Goal: Information Seeking & Learning: Learn about a topic

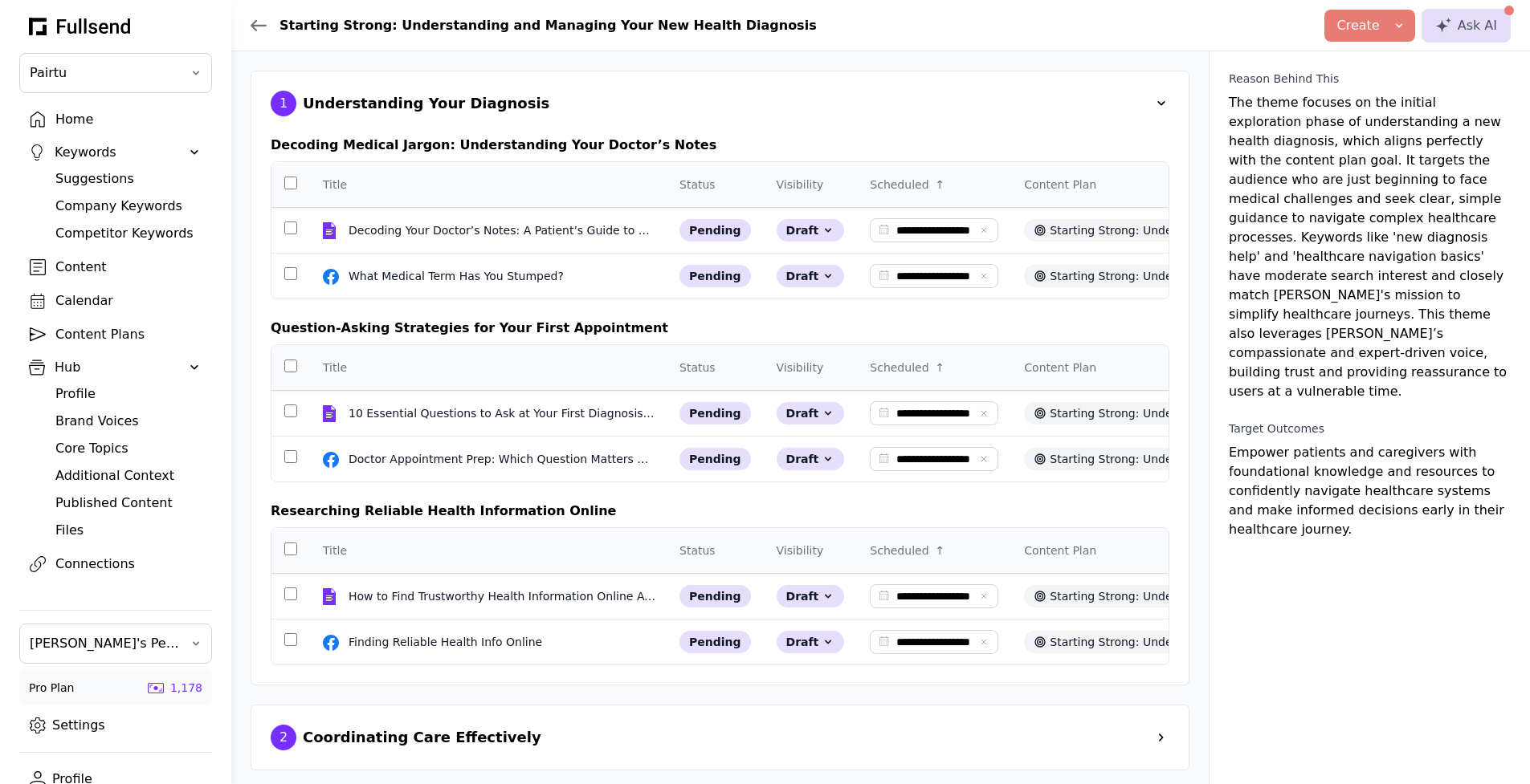
click at [107, 177] on div "Suggestions" at bounding box center [128, 179] width 146 height 19
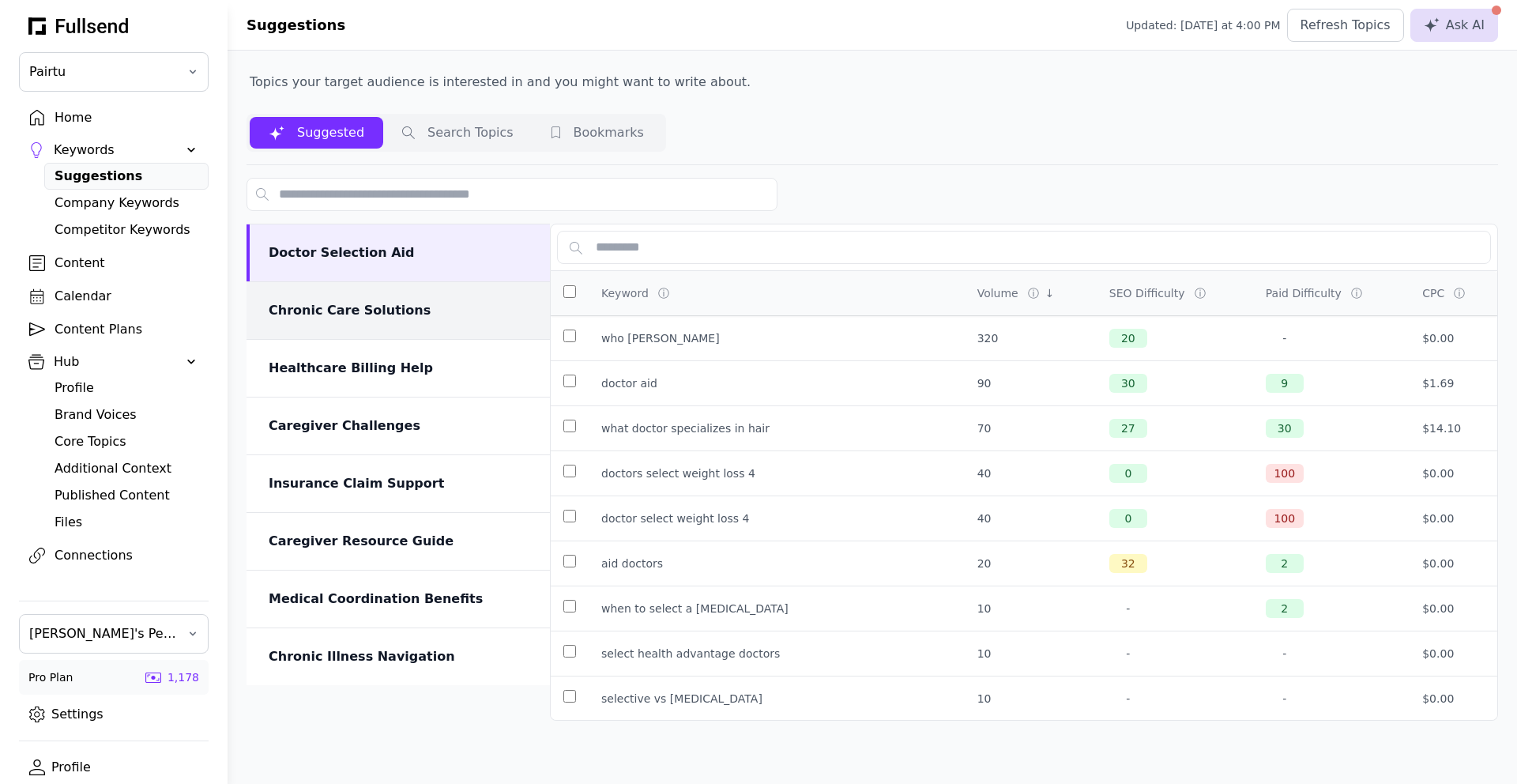
click at [380, 316] on div "Chronic Care Solutions" at bounding box center [400, 311] width 262 height 19
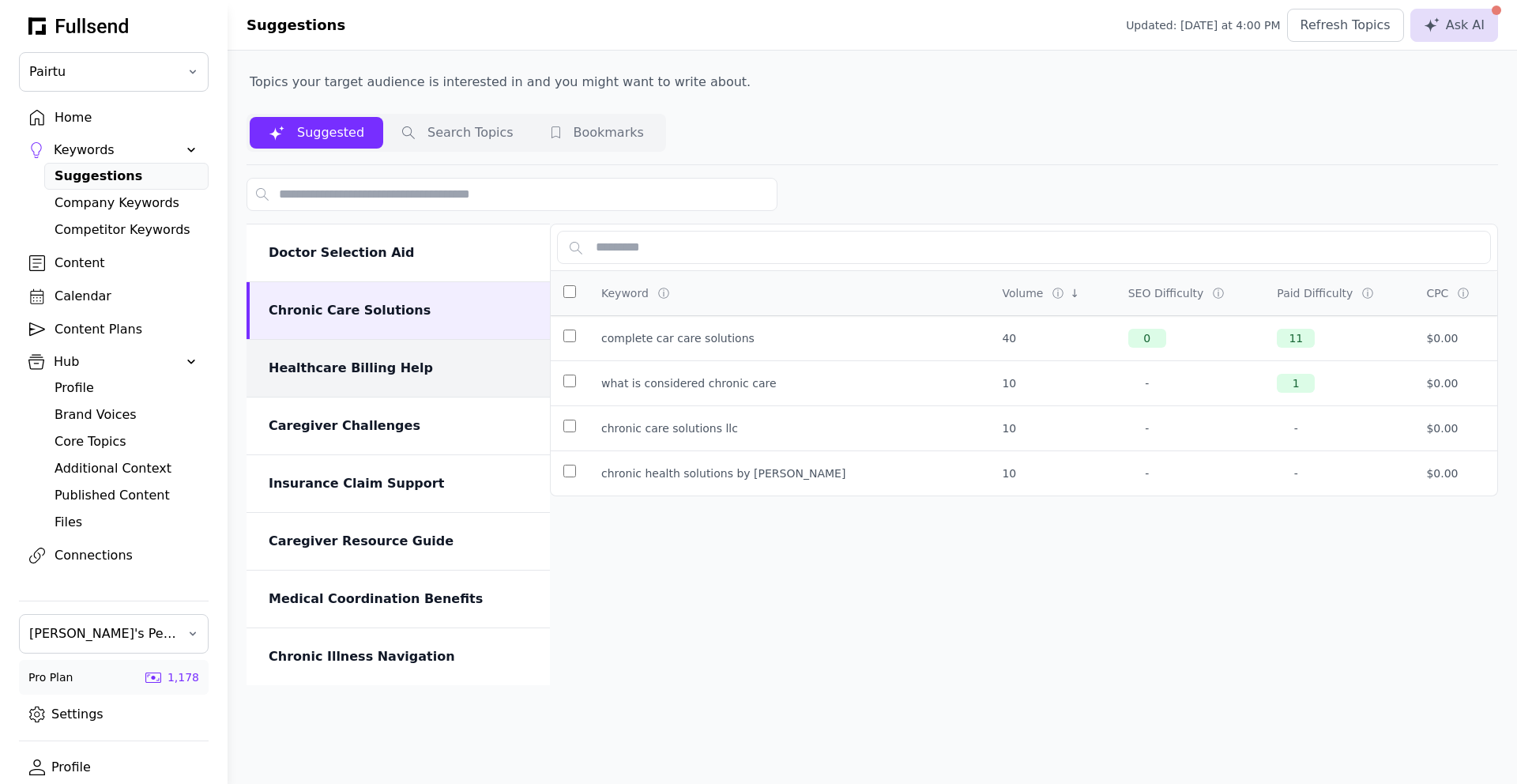
click at [410, 376] on div "Healthcare Billing Help" at bounding box center [400, 368] width 262 height 19
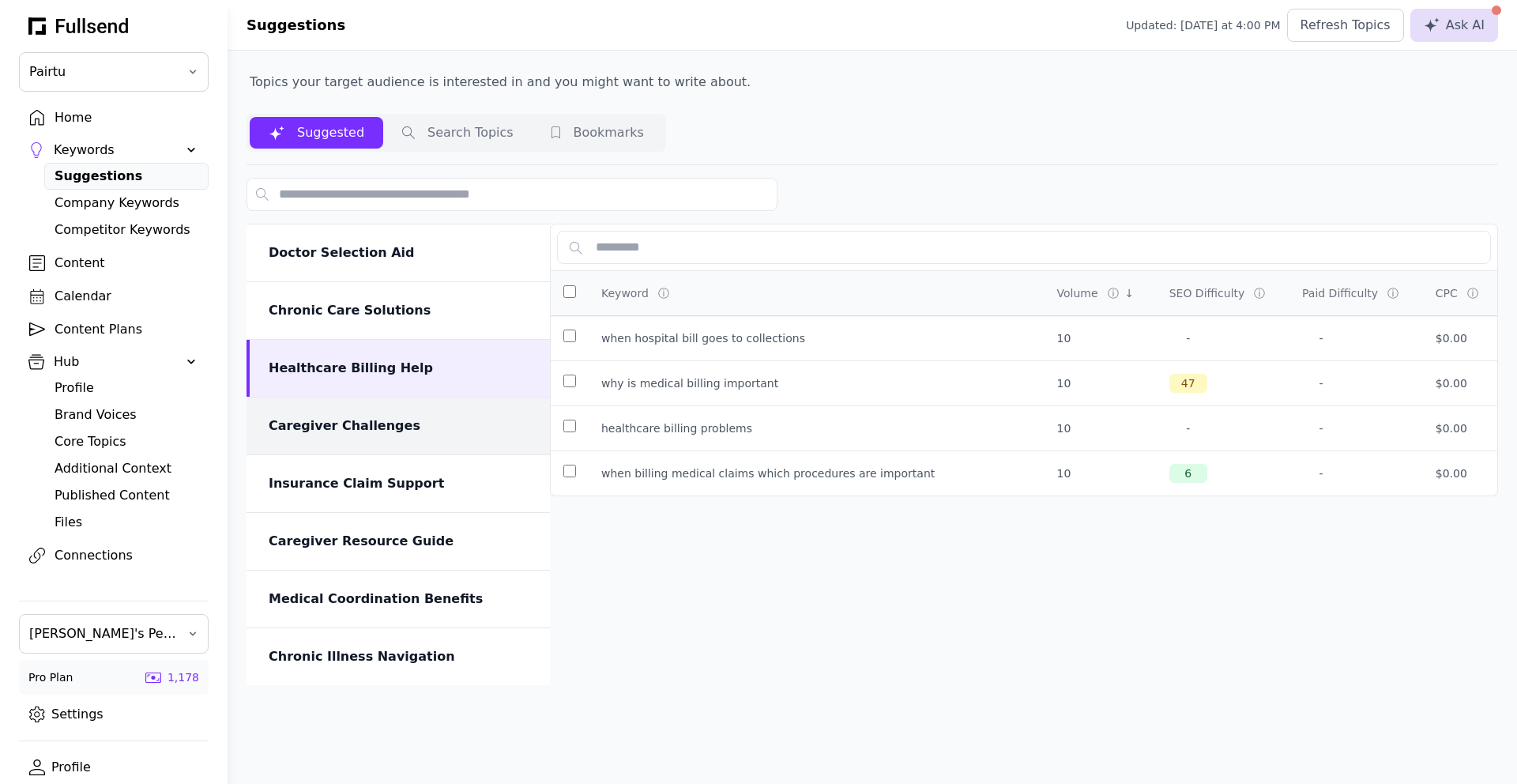
click at [383, 434] on div "Caregiver Challenges" at bounding box center [400, 426] width 262 height 19
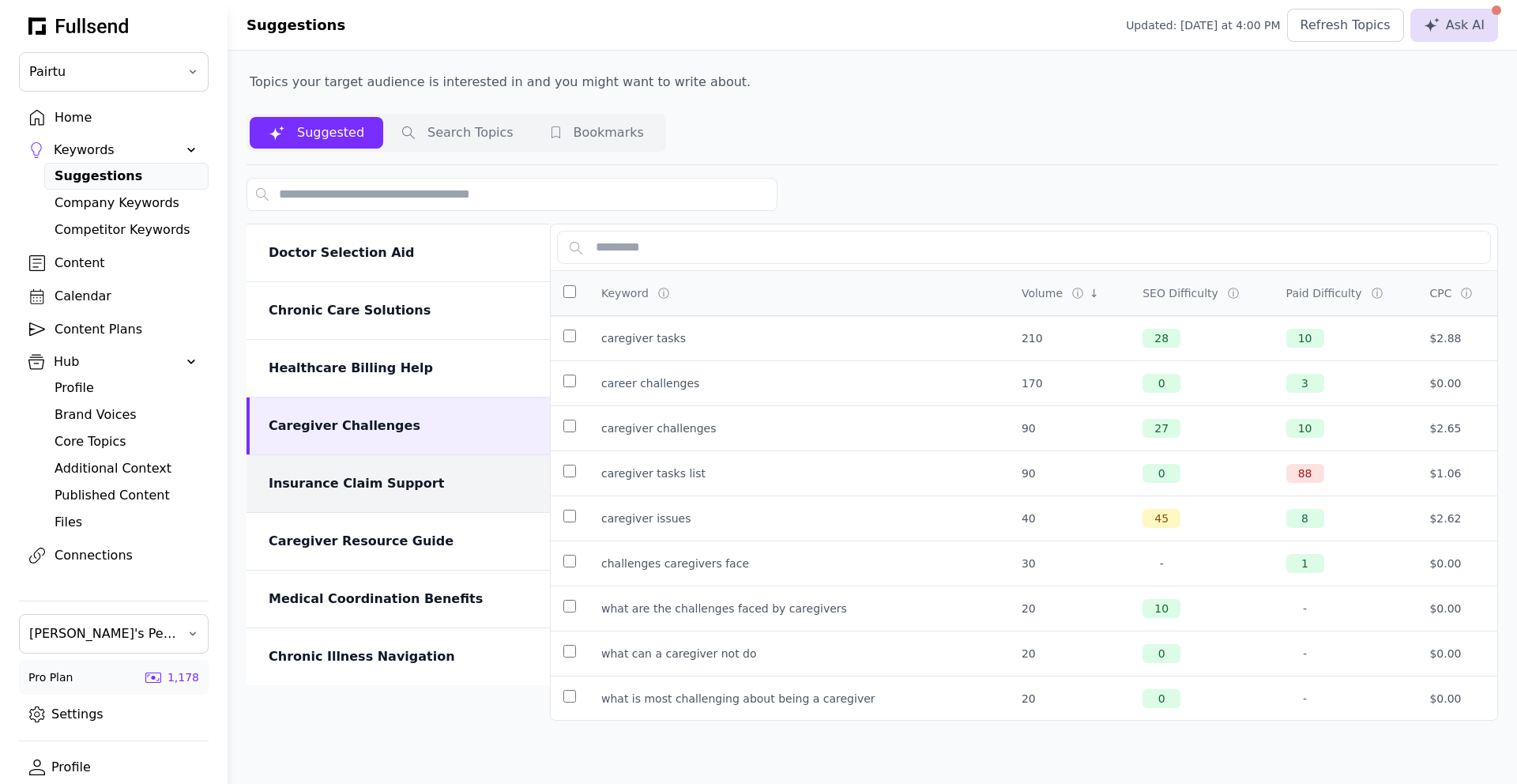
click at [377, 502] on div "Insurance Claim Support" at bounding box center [398, 483] width 303 height 57
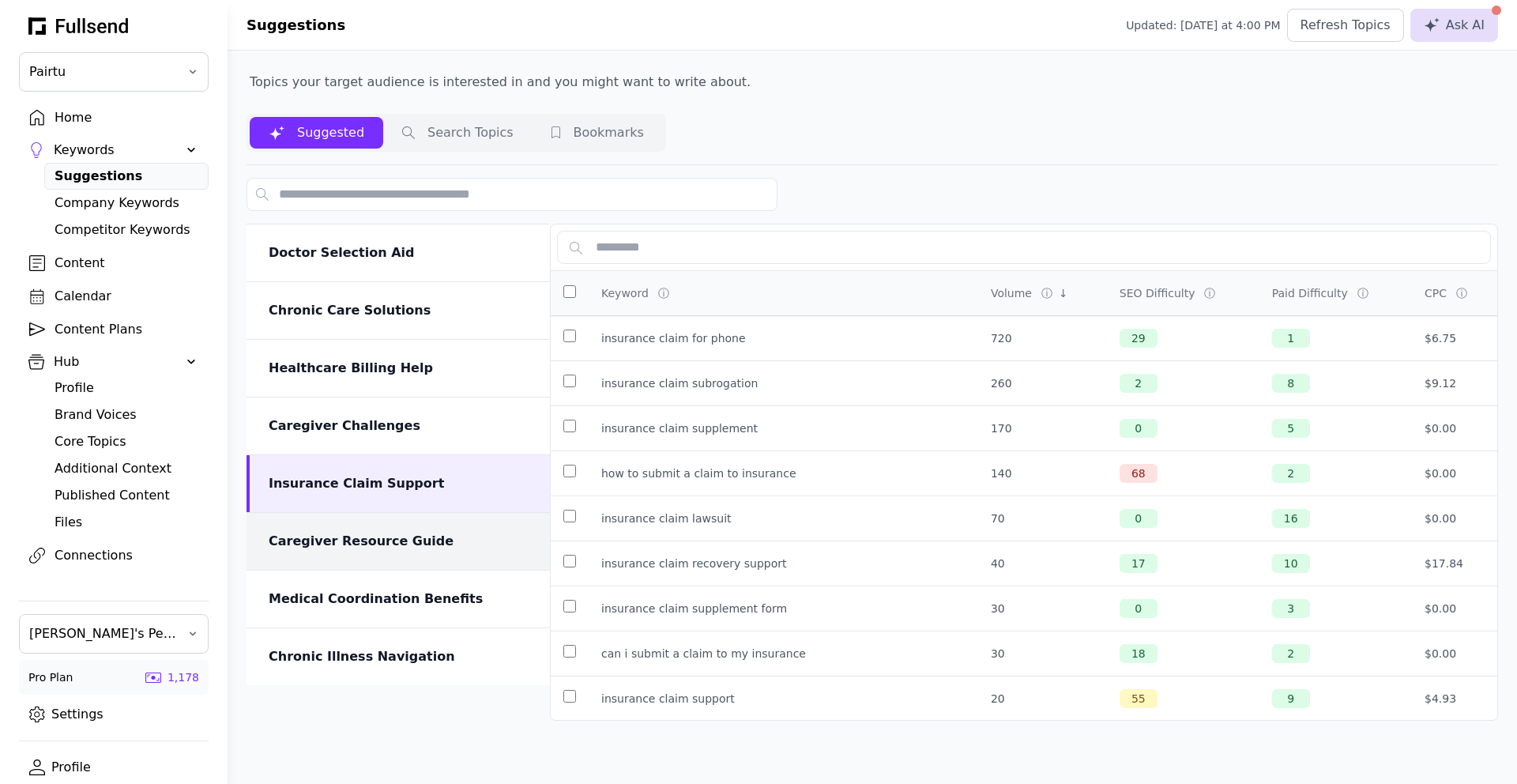
click at [384, 548] on div "Caregiver Resource Guide" at bounding box center [400, 541] width 262 height 19
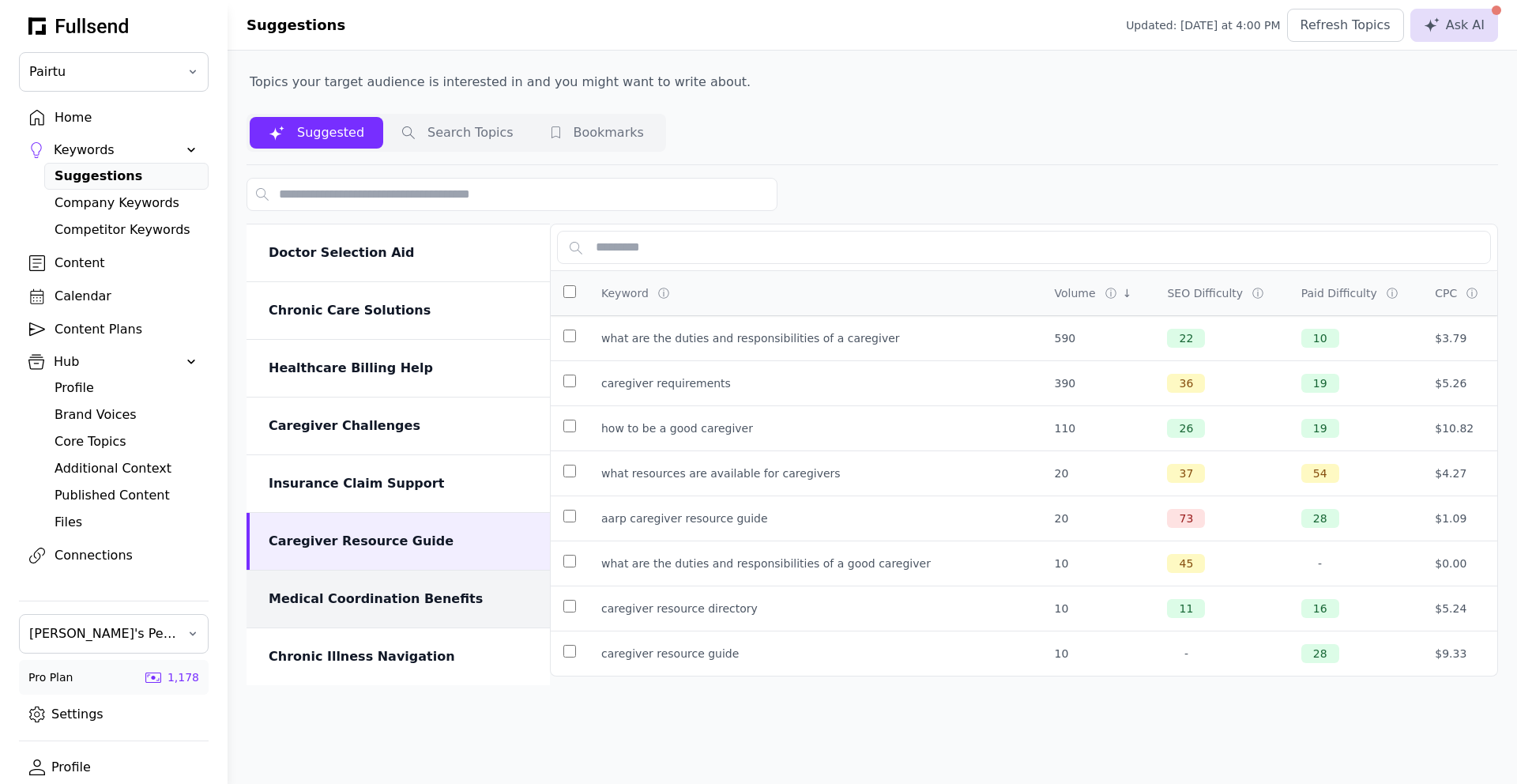
click at [399, 603] on div "Medical Coordination Benefits" at bounding box center [400, 598] width 262 height 19
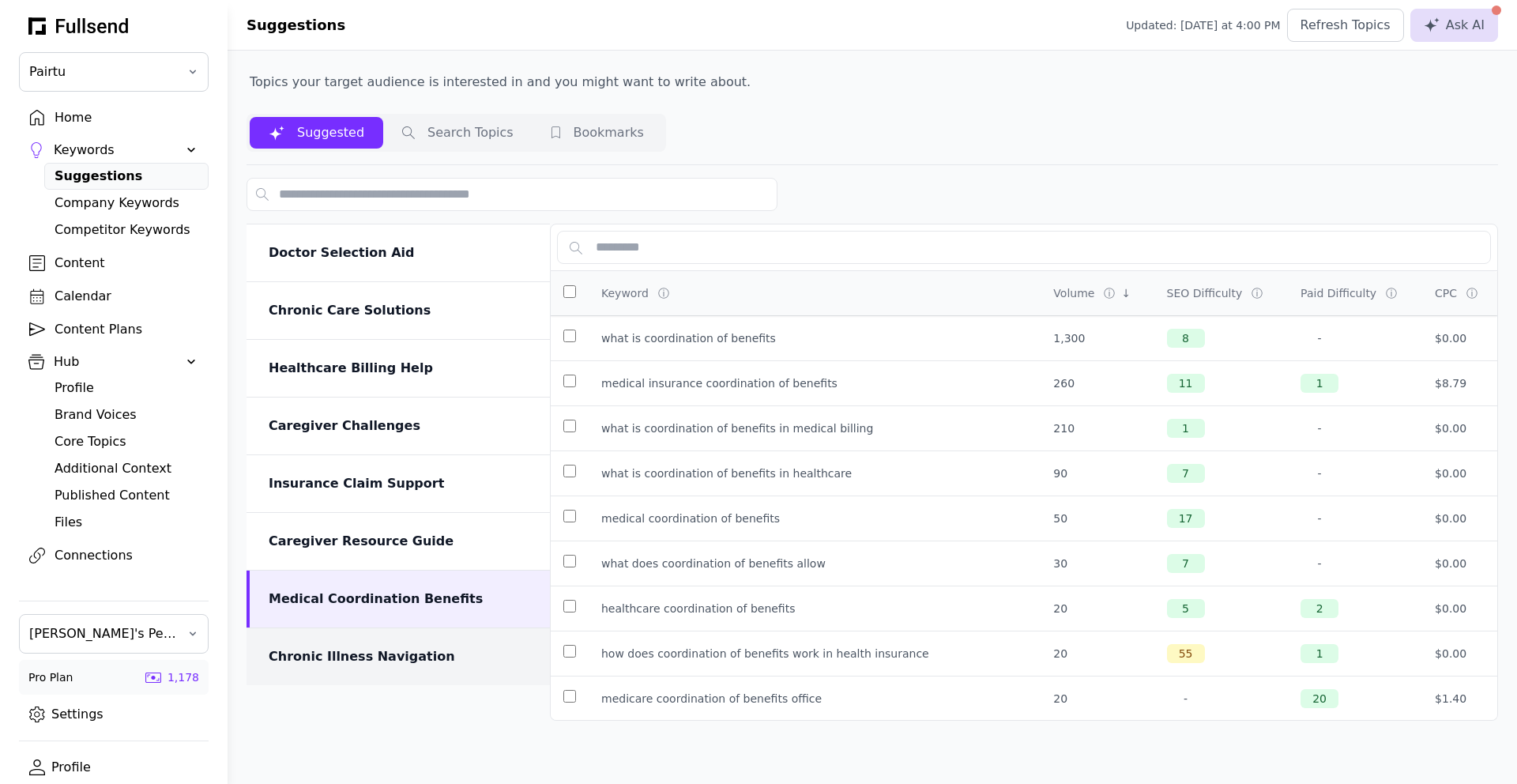
click at [399, 646] on div "Chronic Illness Navigation" at bounding box center [398, 656] width 303 height 57
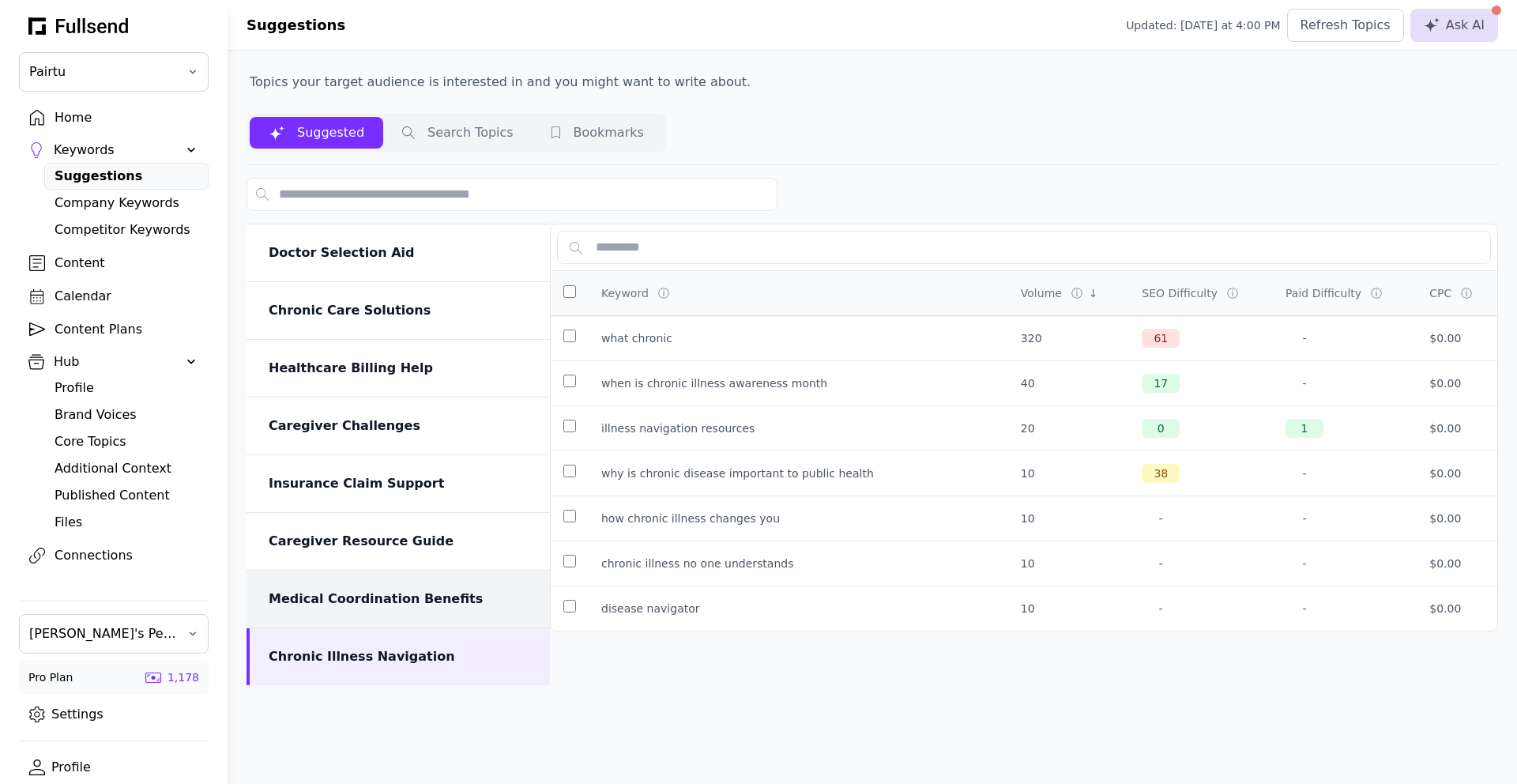
click at [402, 609] on div "Medical Coordination Benefits" at bounding box center [398, 598] width 303 height 57
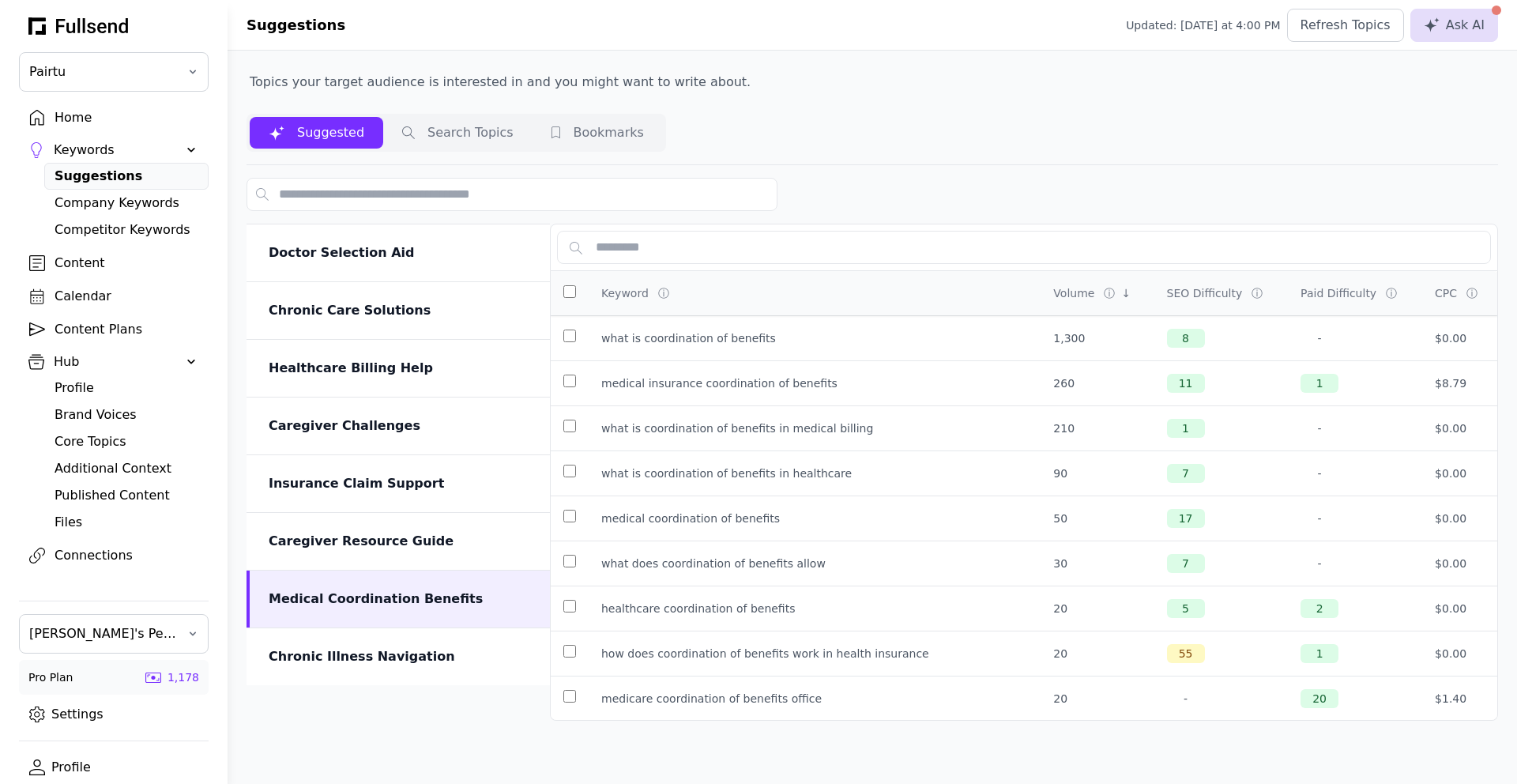
click at [446, 121] on button "Search Topics" at bounding box center [458, 133] width 149 height 32
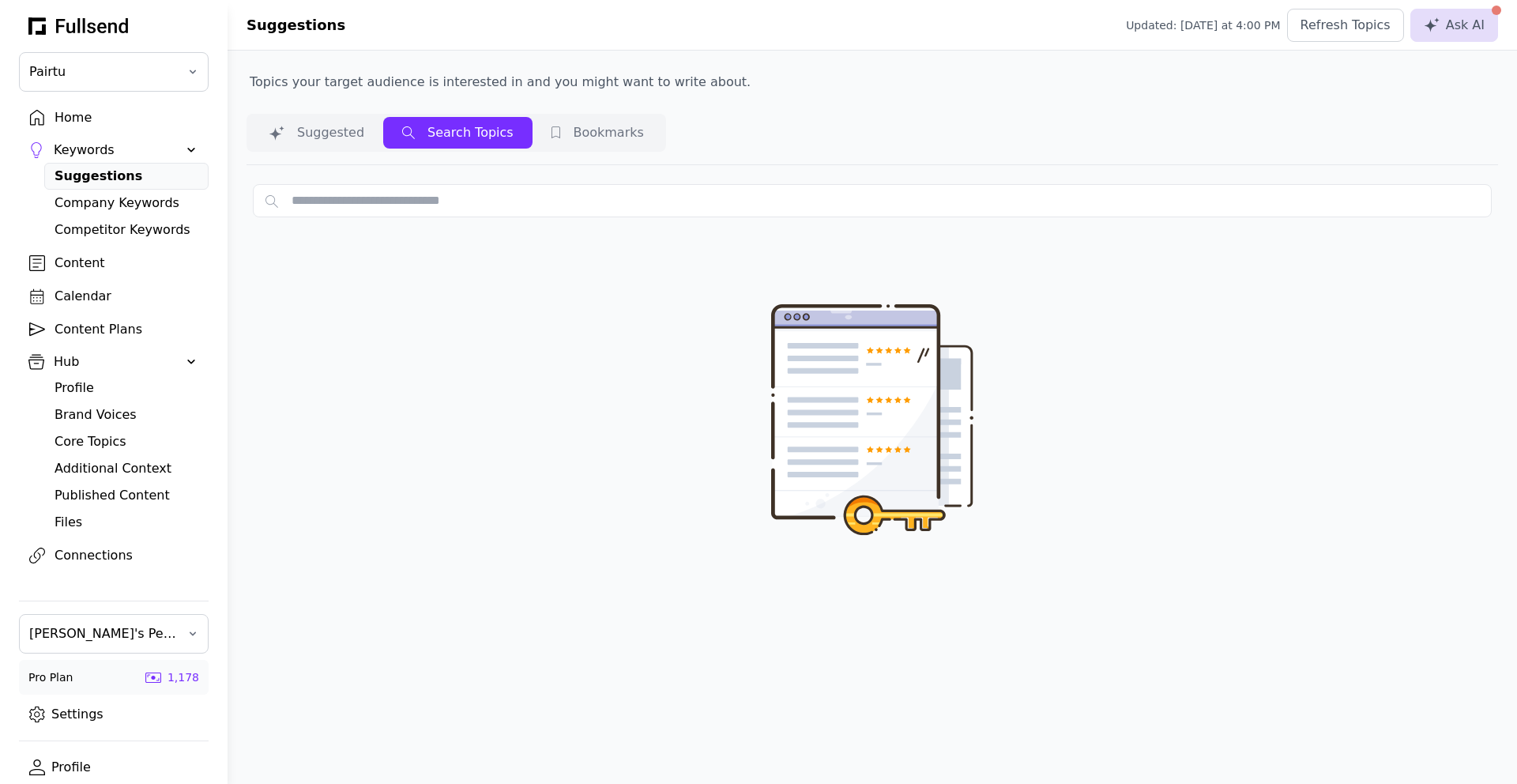
click at [286, 133] on button "Suggested" at bounding box center [316, 133] width 133 height 32
